Goal: Task Accomplishment & Management: Manage account settings

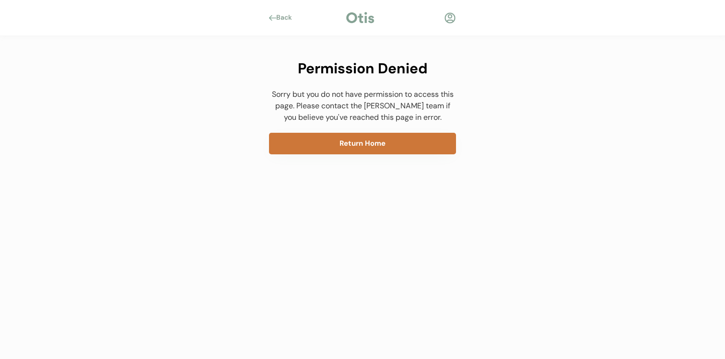
click at [324, 149] on button "Return Home" at bounding box center [362, 144] width 187 height 22
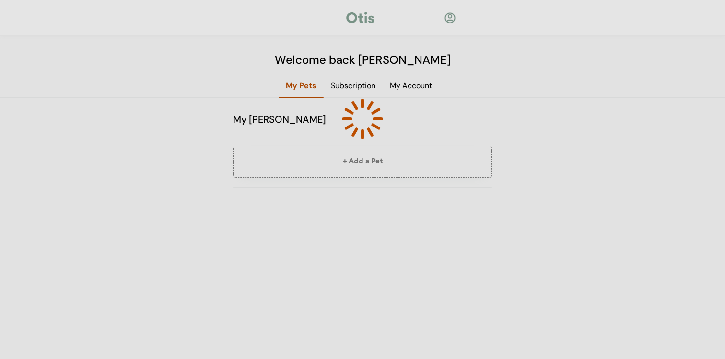
click at [312, 155] on div at bounding box center [362, 119] width 142 height 142
click at [351, 88] on div at bounding box center [362, 119] width 142 height 142
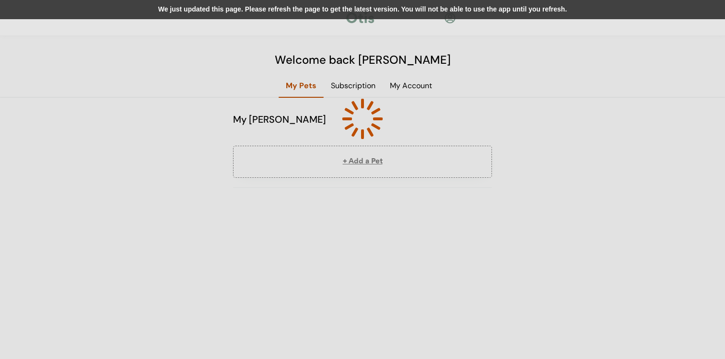
click at [288, 18] on div "We just updated this page. Please refresh the page to get the latest version. Y…" at bounding box center [362, 9] width 725 height 19
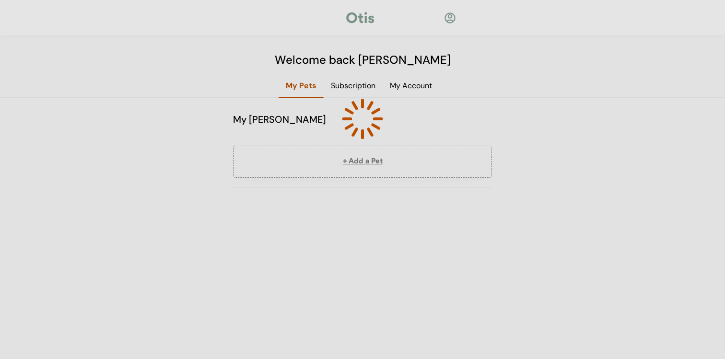
click at [216, 196] on div at bounding box center [362, 179] width 725 height 359
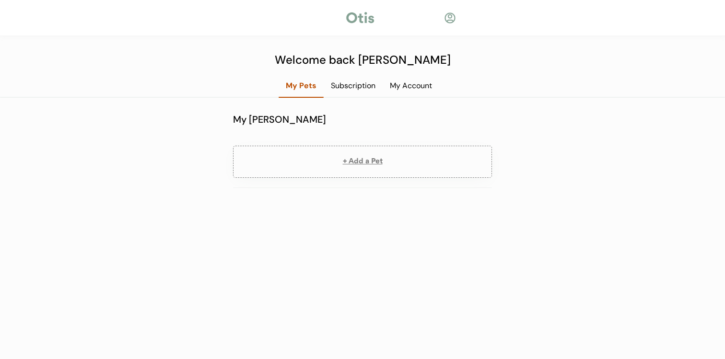
click at [355, 91] on div "Subscription" at bounding box center [352, 86] width 59 height 11
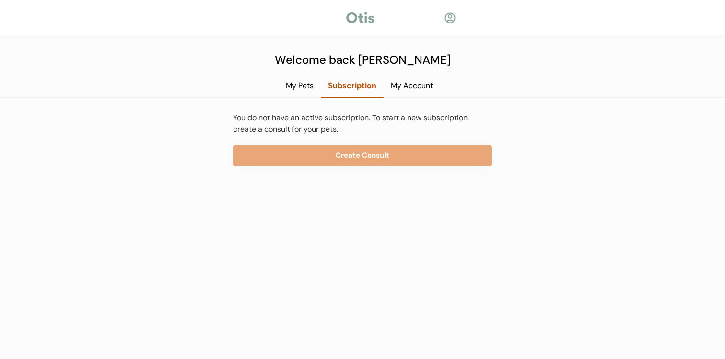
click at [425, 87] on div "My Account" at bounding box center [411, 86] width 57 height 11
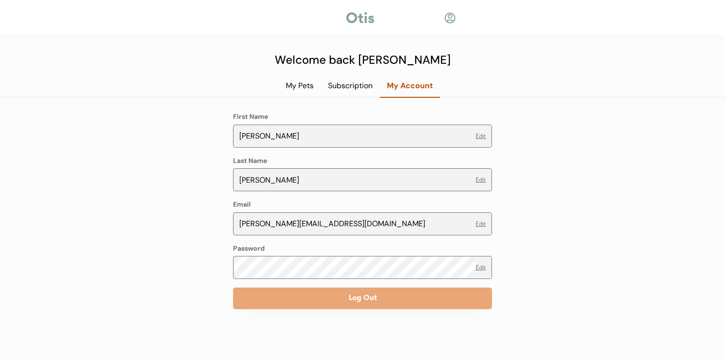
click at [294, 85] on div "My Pets" at bounding box center [299, 86] width 42 height 11
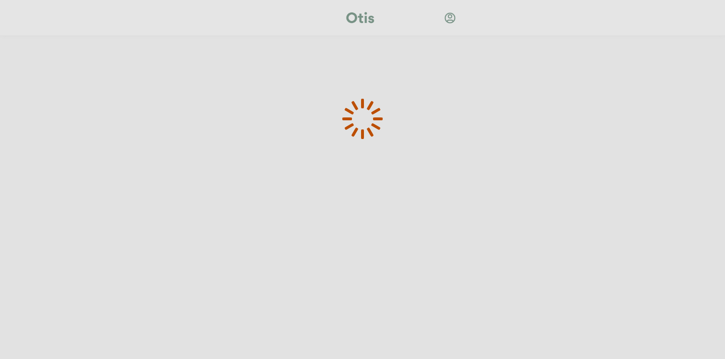
click at [191, 139] on div at bounding box center [362, 179] width 725 height 359
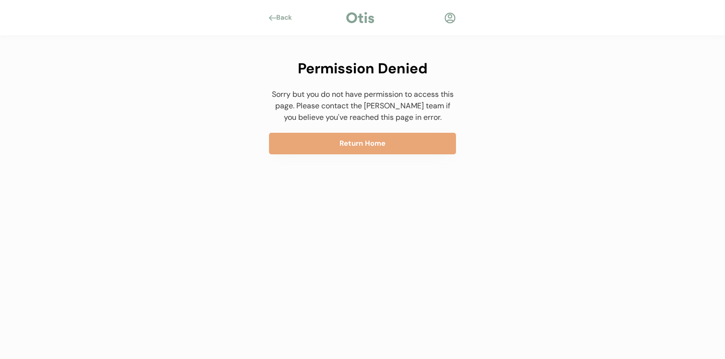
click at [447, 16] on div at bounding box center [450, 18] width 12 height 12
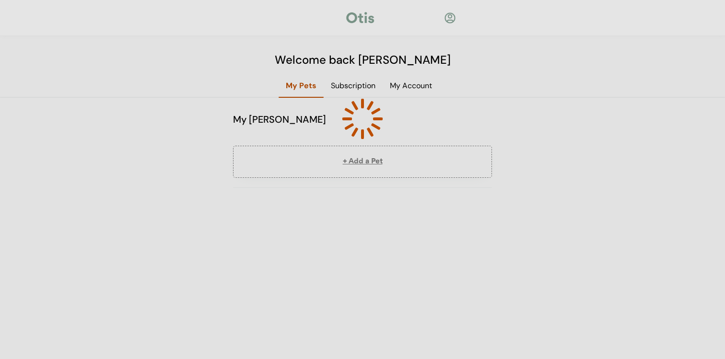
click at [447, 133] on div at bounding box center [362, 179] width 725 height 359
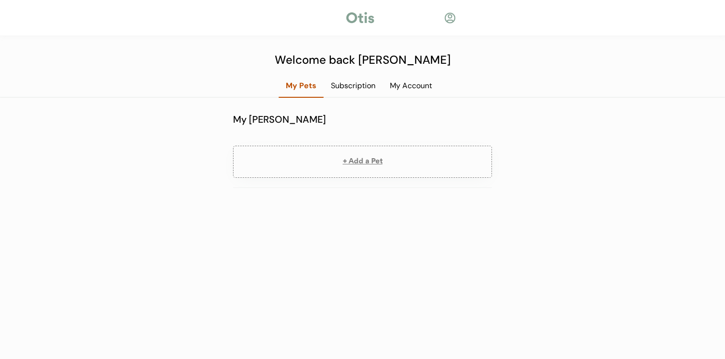
click at [415, 84] on div "My Account" at bounding box center [410, 86] width 57 height 11
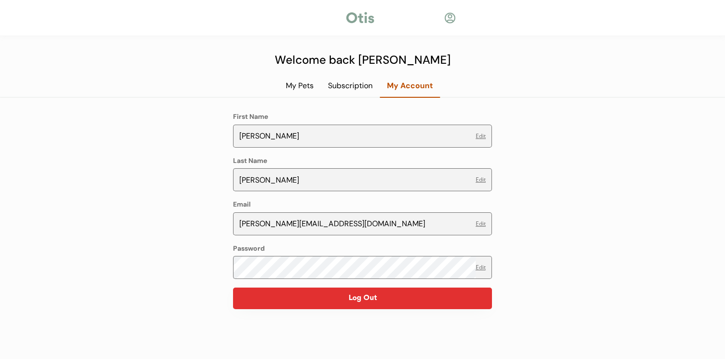
click at [366, 300] on button "Log Out" at bounding box center [362, 299] width 259 height 22
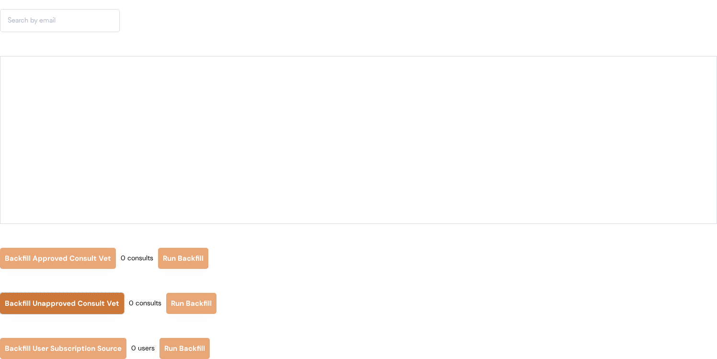
click at [97, 307] on button "Backfill Unapproved Consult Vet" at bounding box center [62, 303] width 124 height 21
